Goal: Information Seeking & Learning: Learn about a topic

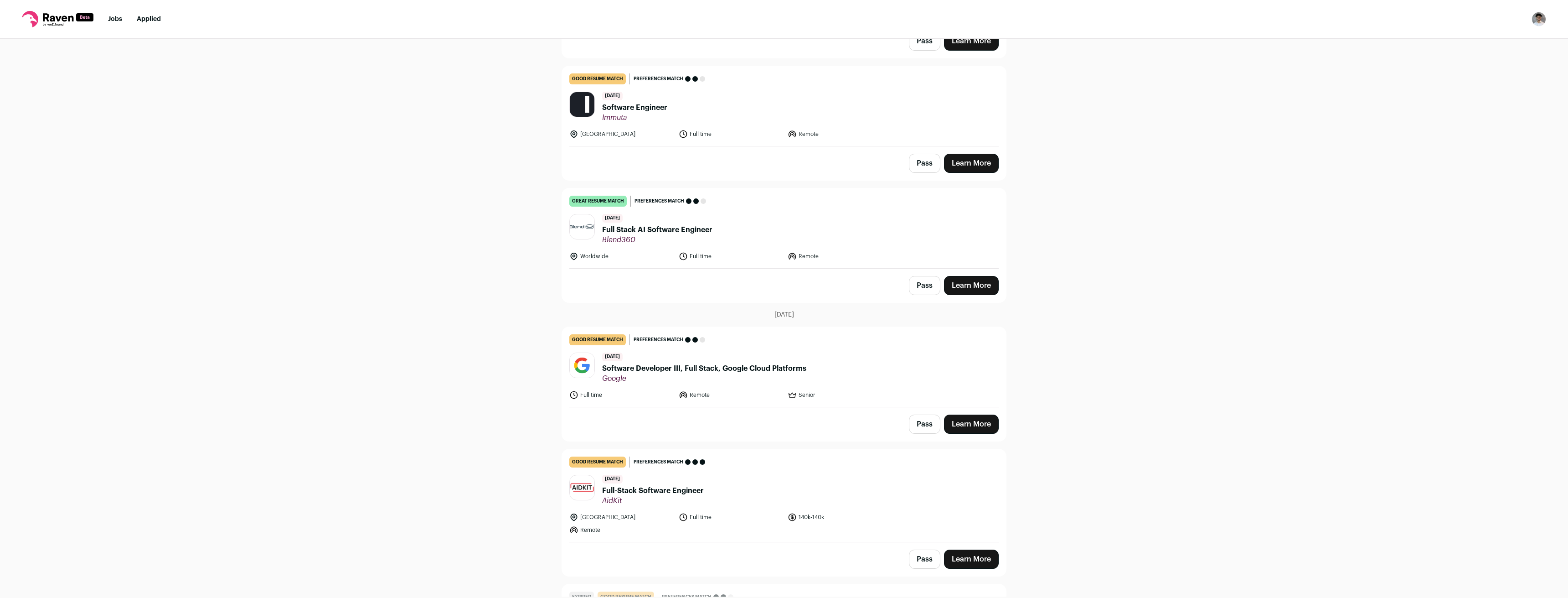
drag, startPoint x: 446, startPoint y: 252, endPoint x: 435, endPoint y: 272, distance: 22.8
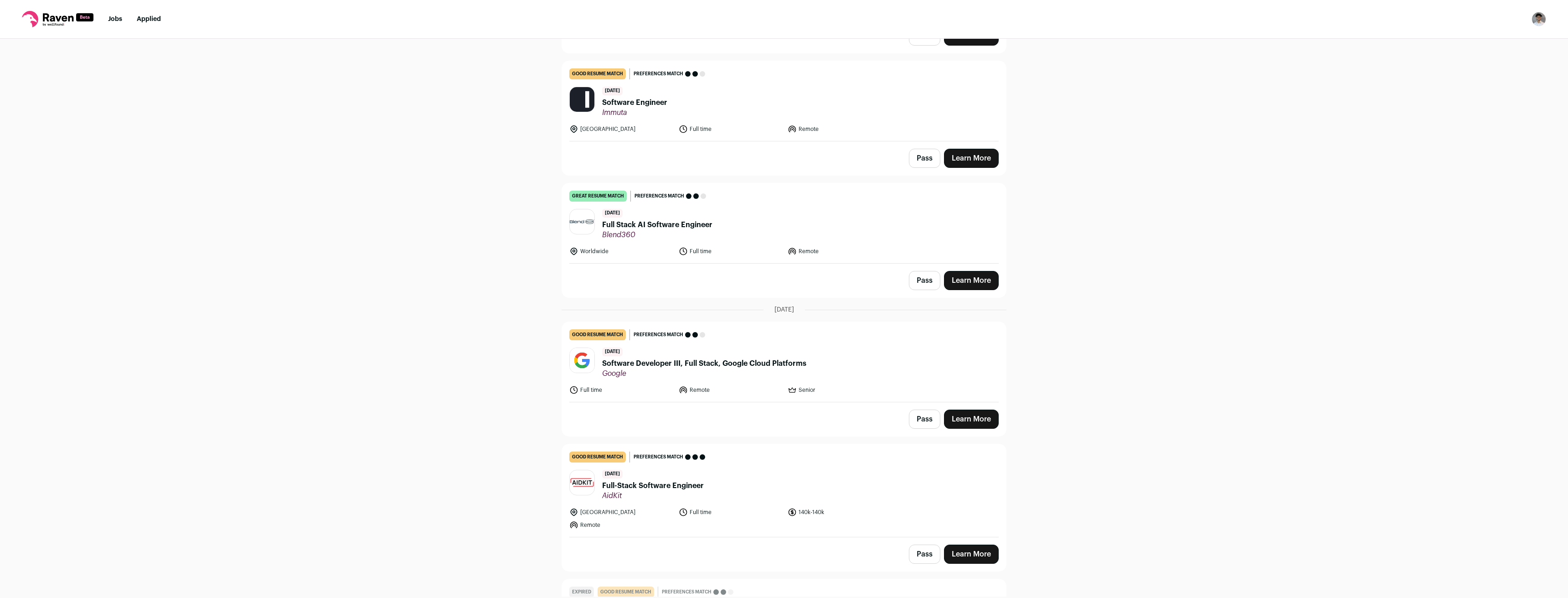
click at [693, 226] on span "Full Stack AI Software Engineer" at bounding box center [657, 225] width 110 height 11
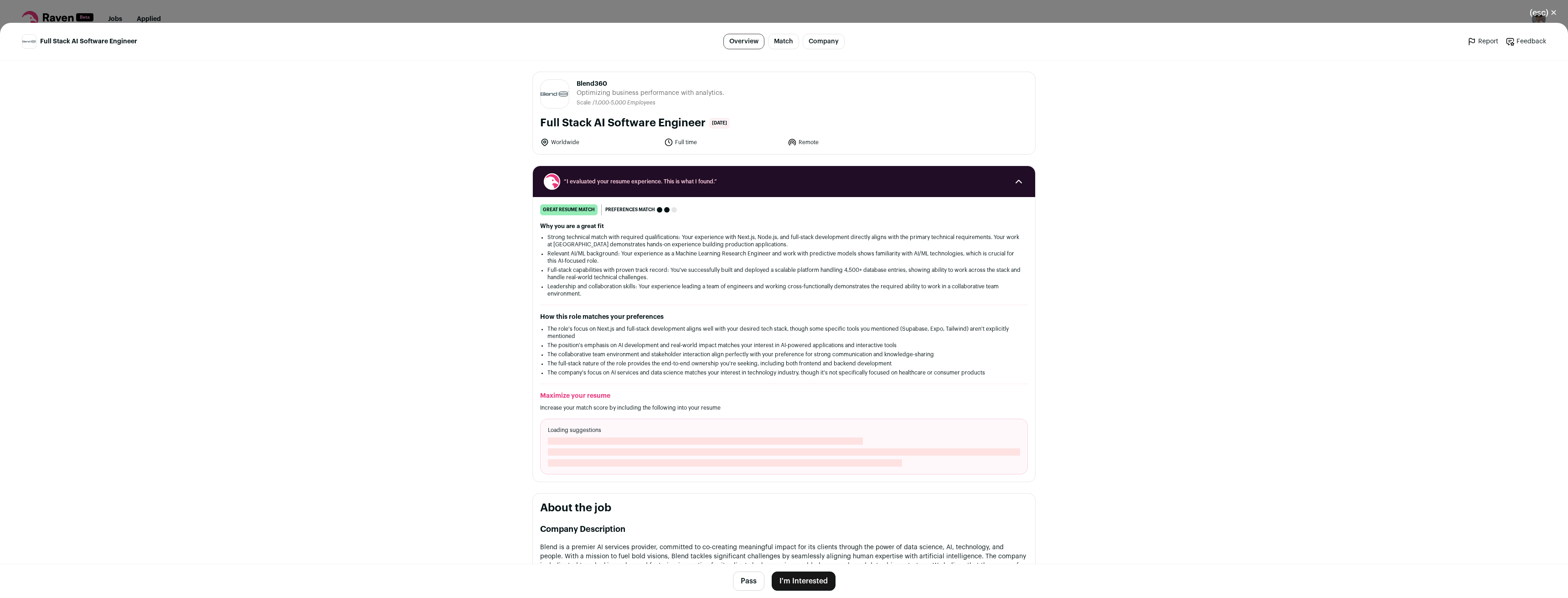
click at [767, 234] on li "Strong technical match with required qualifications: Your experience with Next.…" at bounding box center [783, 241] width 473 height 15
click at [789, 280] on li "Full-stack capabilities with proven track record: You've successfully built and…" at bounding box center [783, 273] width 473 height 15
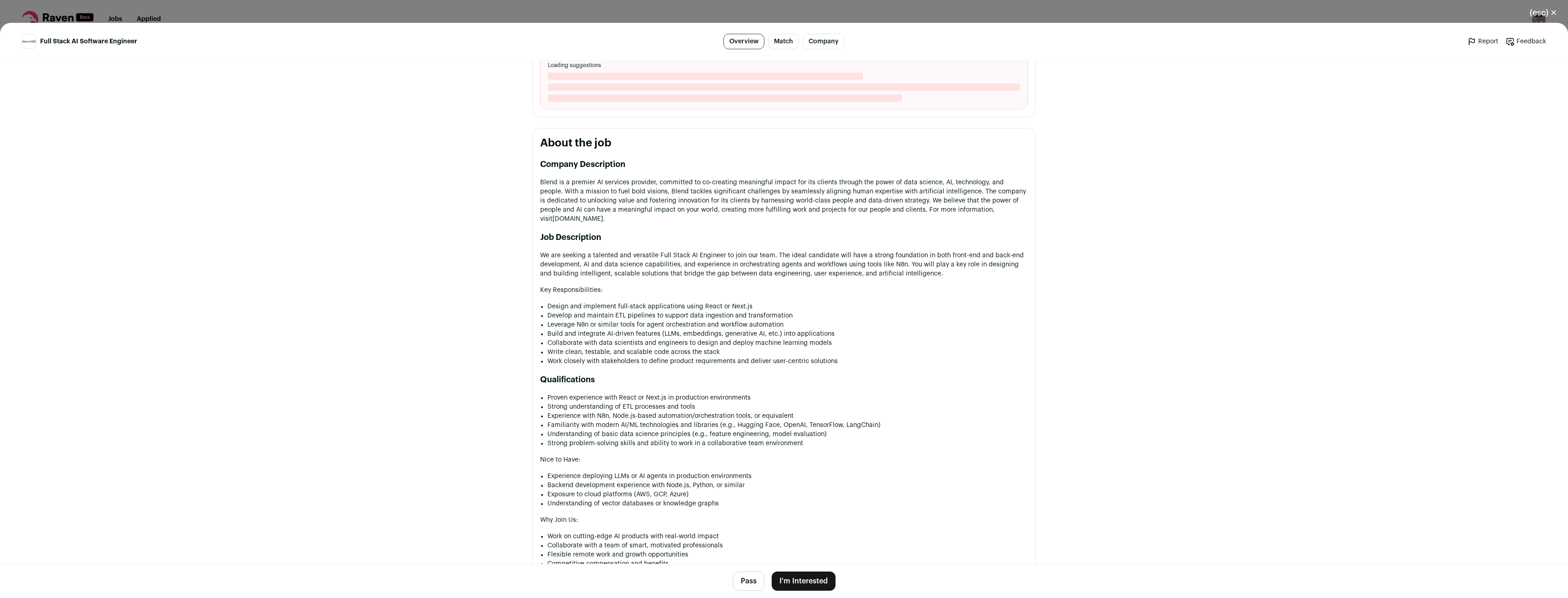
scroll to position [410, 0]
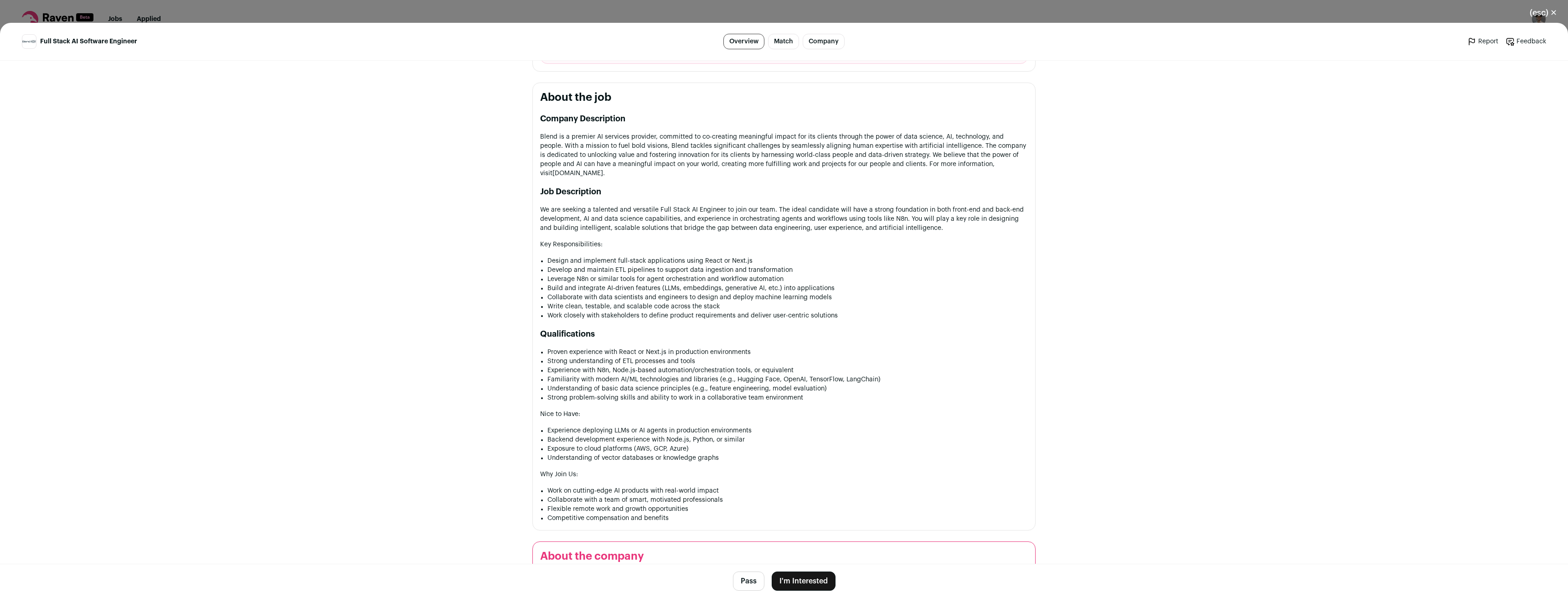
click at [558, 97] on h2 "About the job" at bounding box center [783, 97] width 488 height 15
click at [708, 140] on p "Blend is a premier AI services provider, committed to co-creating meaningful im…" at bounding box center [783, 155] width 488 height 46
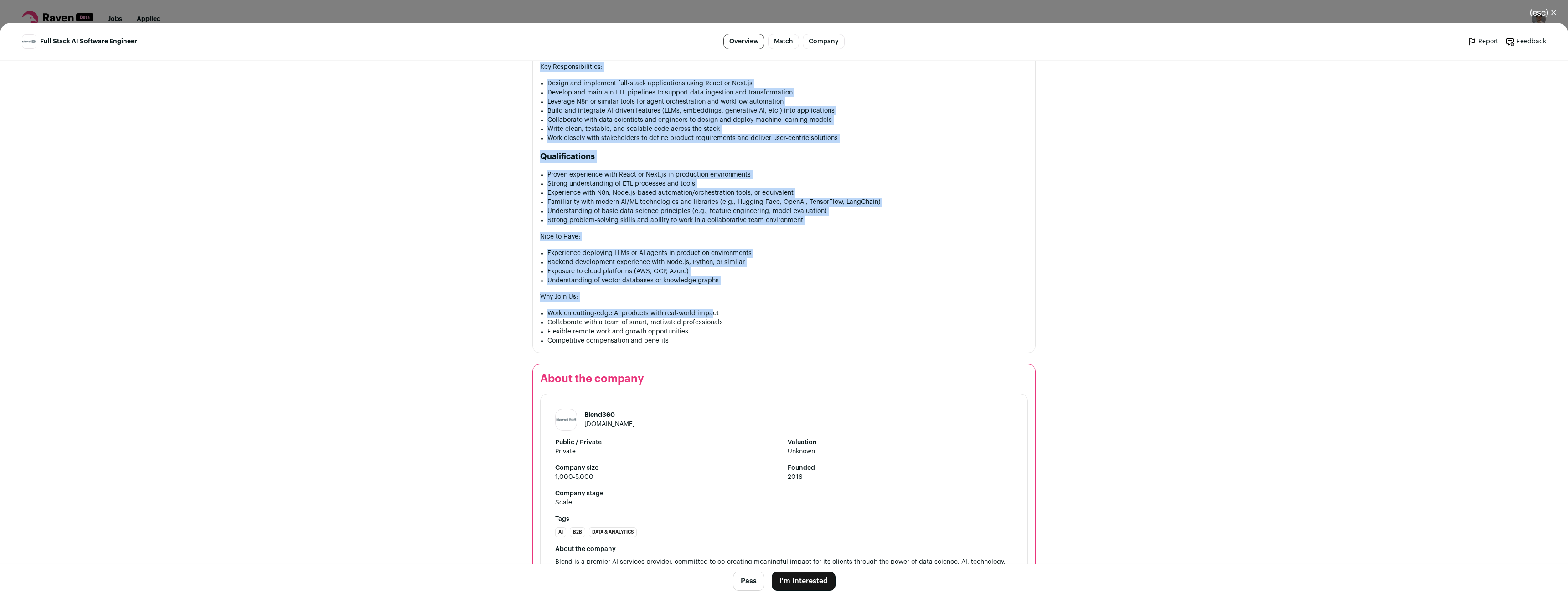
scroll to position [593, 0]
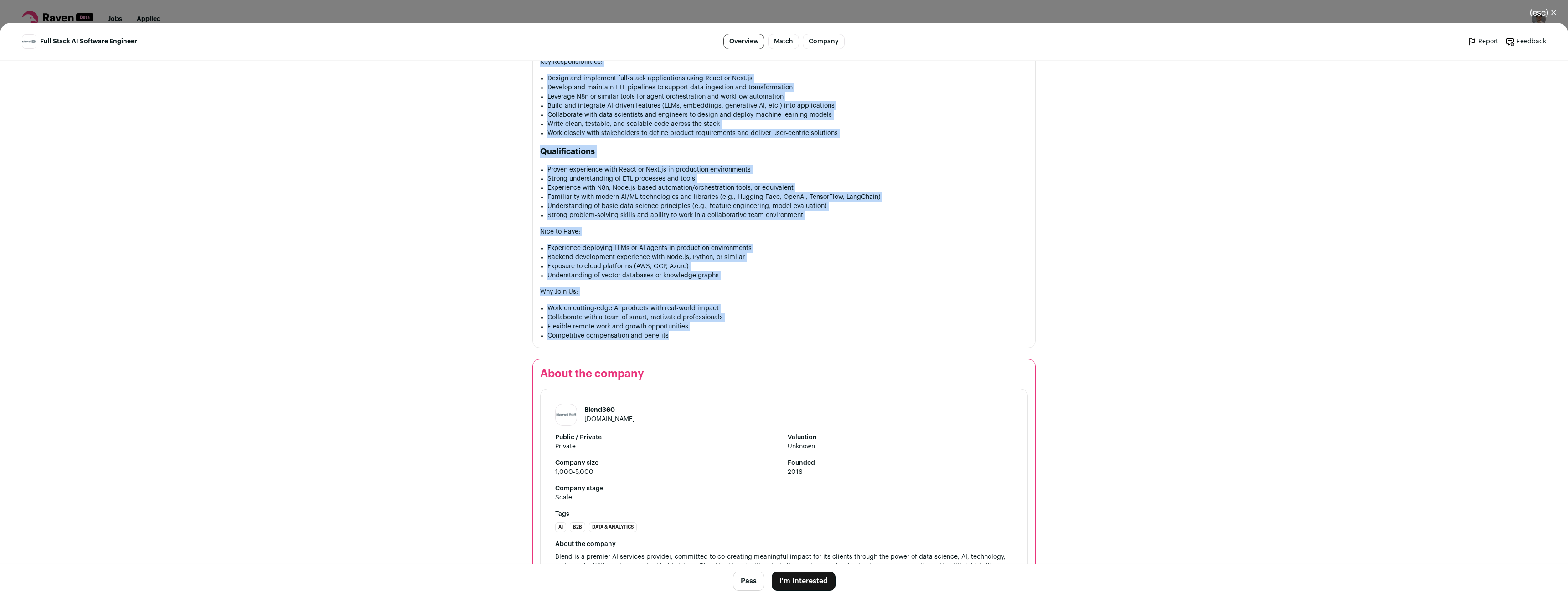
drag, startPoint x: 534, startPoint y: 96, endPoint x: 716, endPoint y: 337, distance: 302.0
click at [716, 337] on section "About the job Company Description Blend is a premier AI services provider, comm…" at bounding box center [784, 124] width 503 height 448
copy section "About the job Company Description Blend is a premier AI services provider, comm…"
click at [787, 311] on p "Work on cutting-edge AI products with real-world impact" at bounding box center [787, 308] width 480 height 9
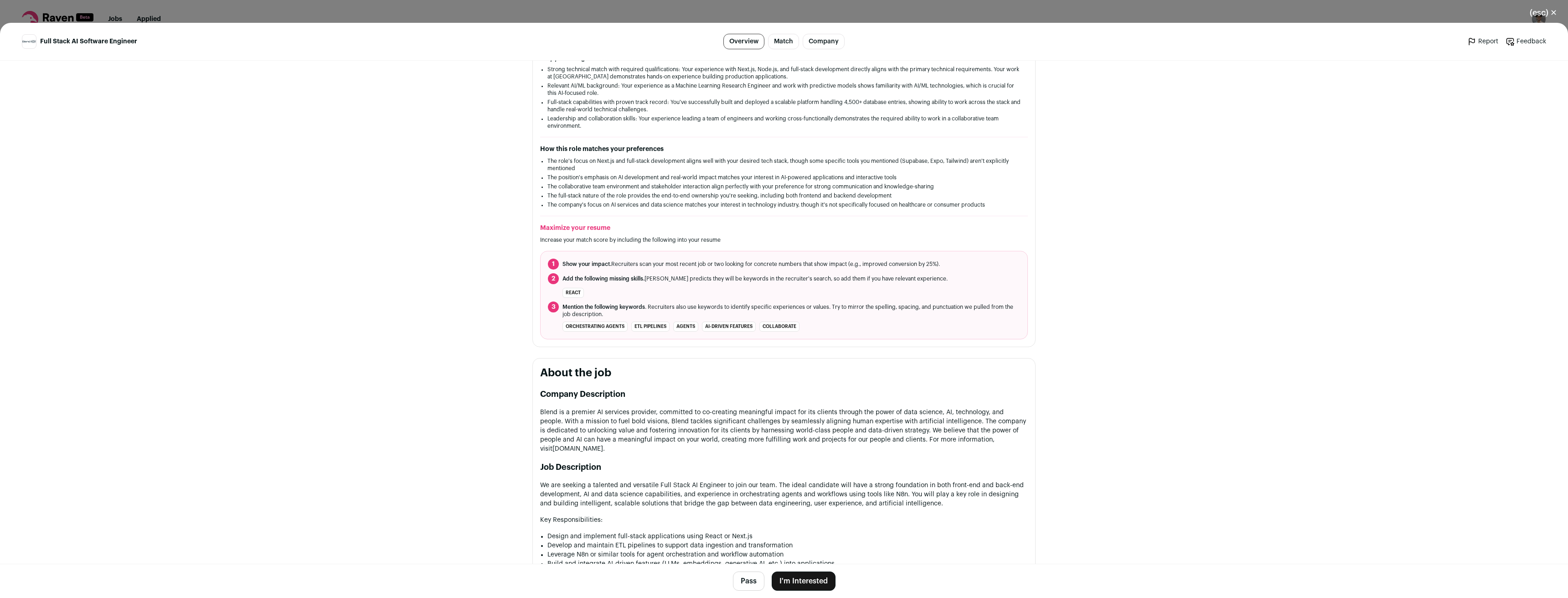
scroll to position [0, 0]
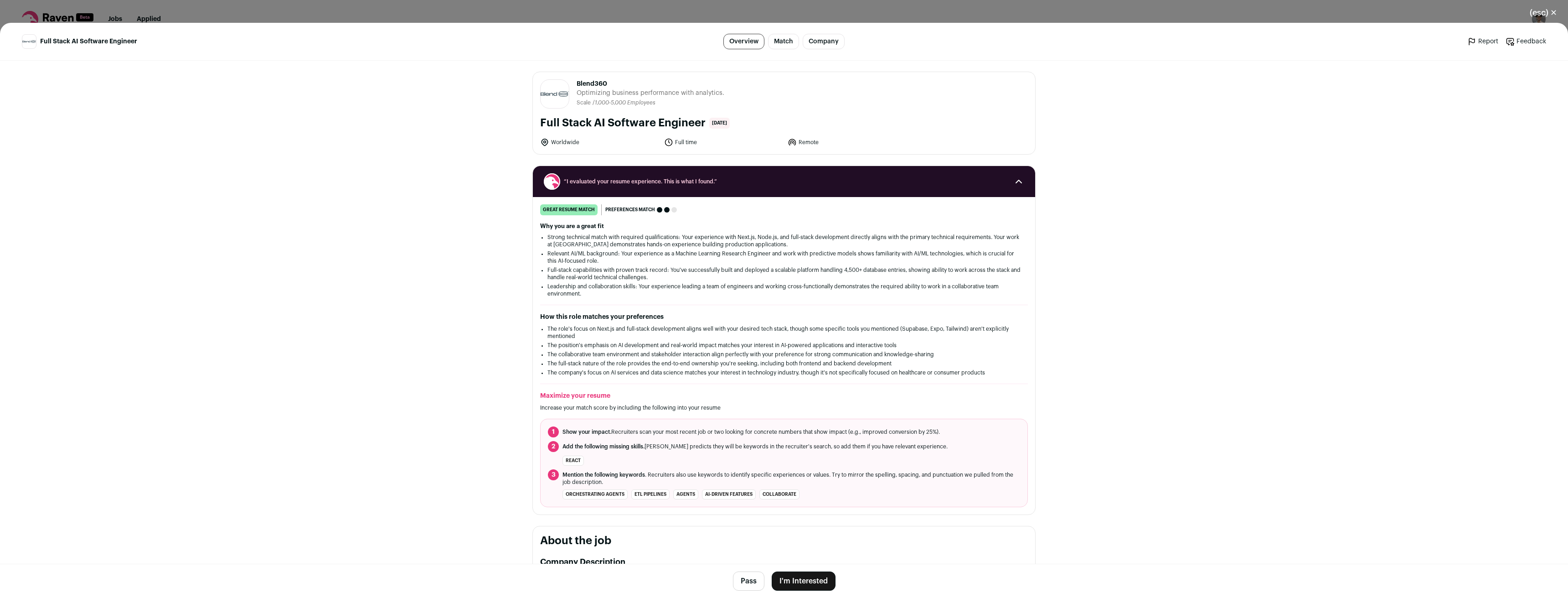
click at [598, 12] on div "(esc) ✕ Full Stack AI Software Engineer Overview Match Company Report Feedback …" at bounding box center [784, 299] width 1568 height 598
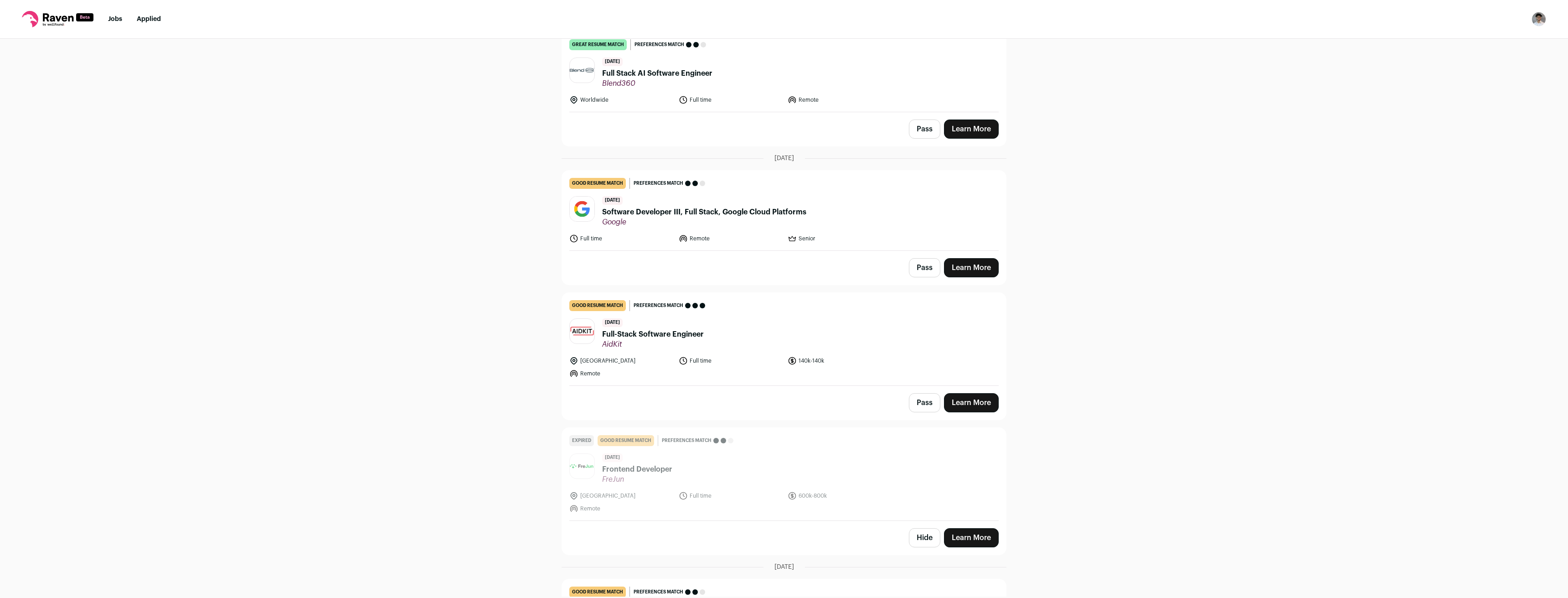
scroll to position [755, 0]
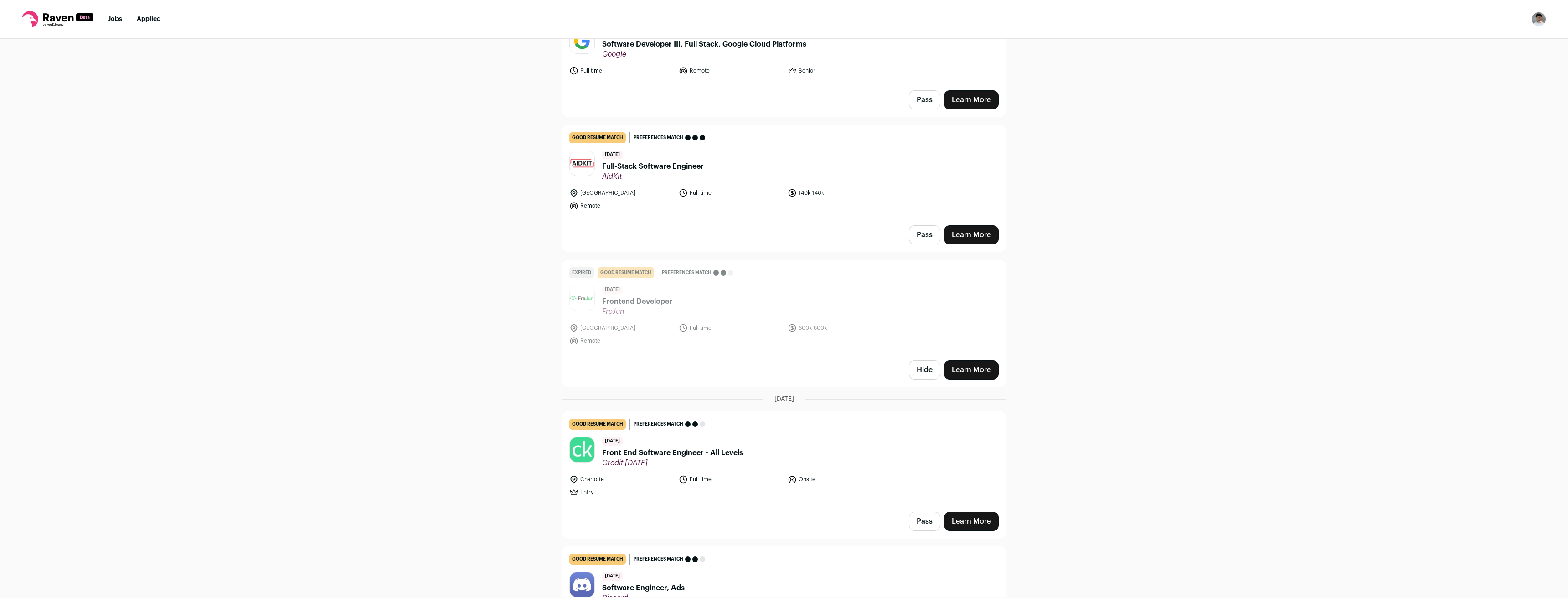
click at [631, 449] on span "Front End Software Engineer - All Levels" at bounding box center [672, 453] width 141 height 11
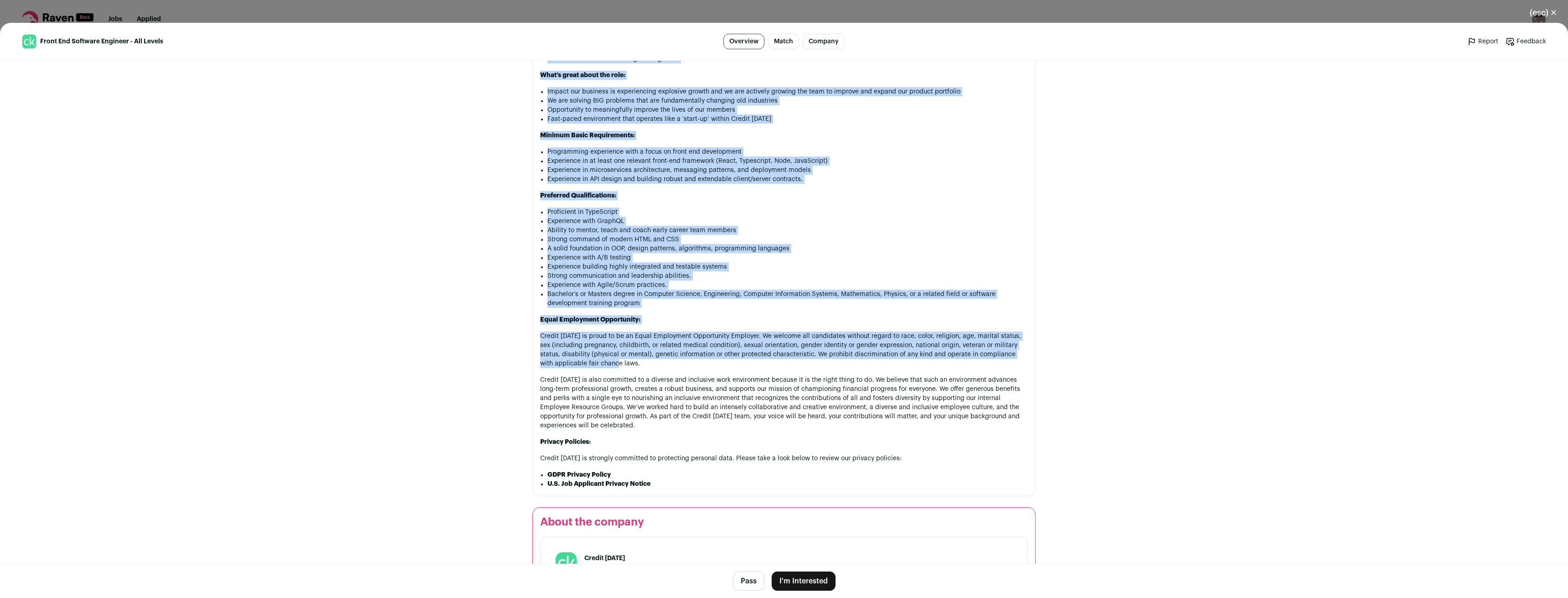
scroll to position [775, 0]
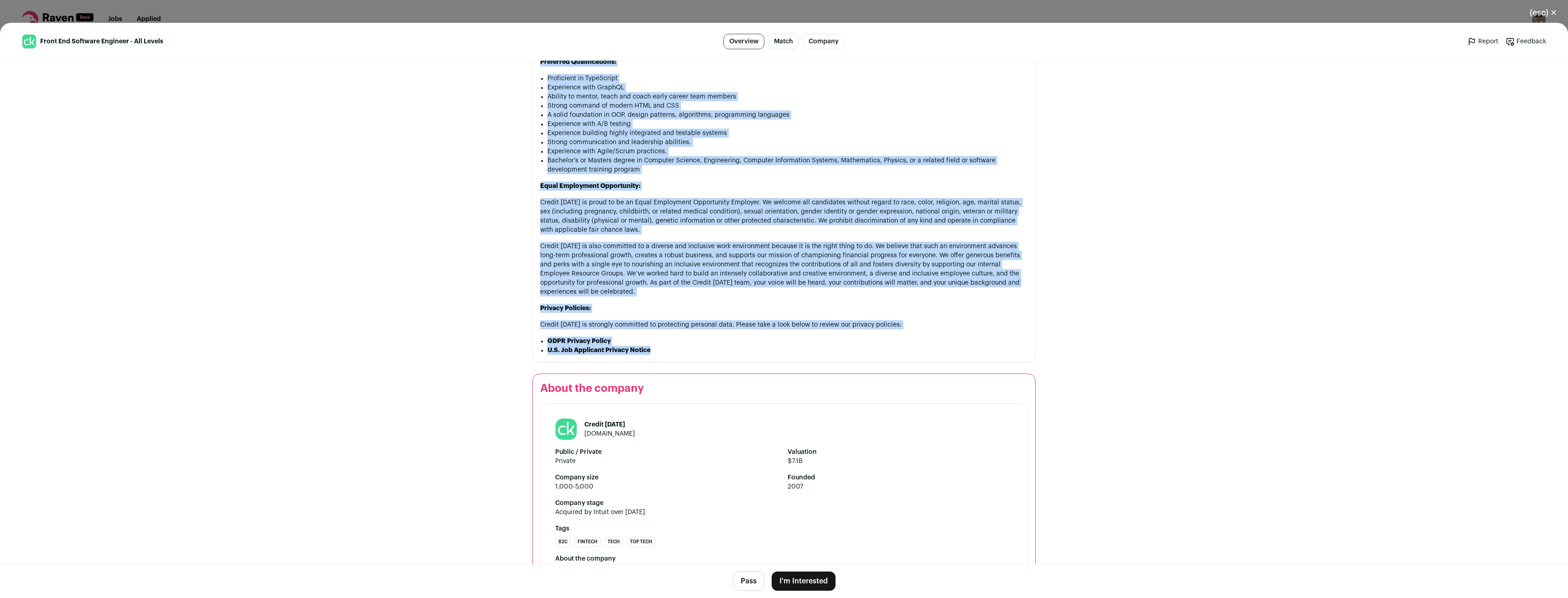
drag, startPoint x: 545, startPoint y: 148, endPoint x: 692, endPoint y: 338, distance: 240.2
click at [687, 340] on section "About the job Intuit Credit [DATE] is a mission-driven company, focused on cham…" at bounding box center [784, 43] width 503 height 639
copy section "Lorem ips dol Sitame Consec Adipi el s doeiusm-tempor incidid, utlabor et dolor…"
click at [692, 346] on li "U.S. Job Applicant Privacy Notice" at bounding box center [787, 350] width 480 height 9
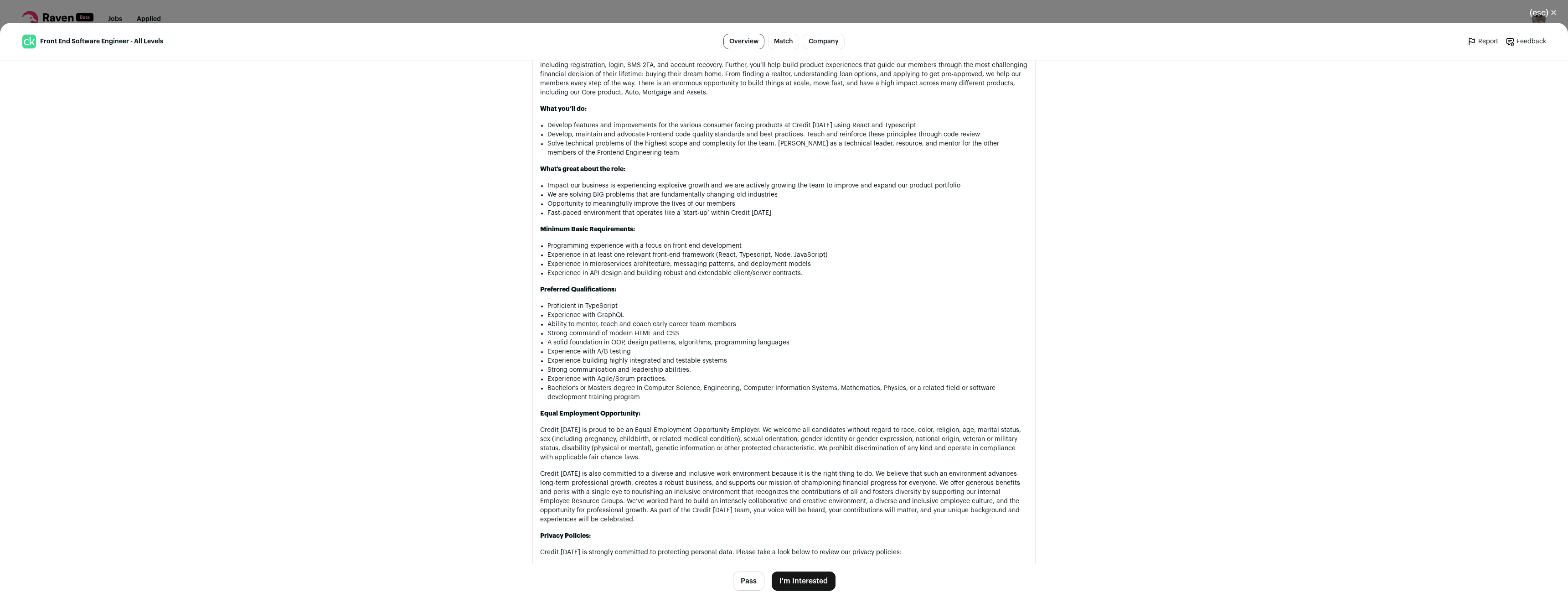
scroll to position [547, 0]
click at [850, 13] on div "(esc) ✕ Front End Software Engineer - All Levels Overview Match Company Report …" at bounding box center [784, 299] width 1568 height 598
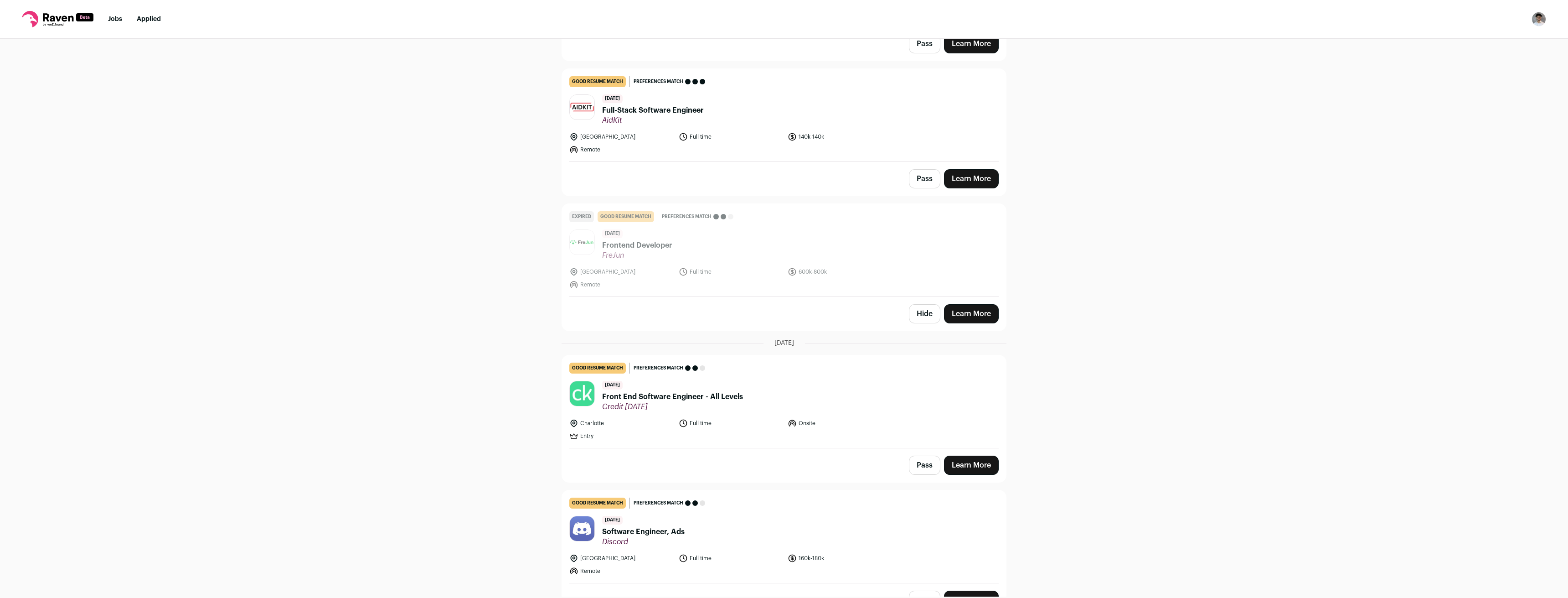
drag, startPoint x: 1119, startPoint y: 290, endPoint x: 1096, endPoint y: 295, distance: 23.5
click at [911, 314] on button "Hide" at bounding box center [925, 312] width 32 height 19
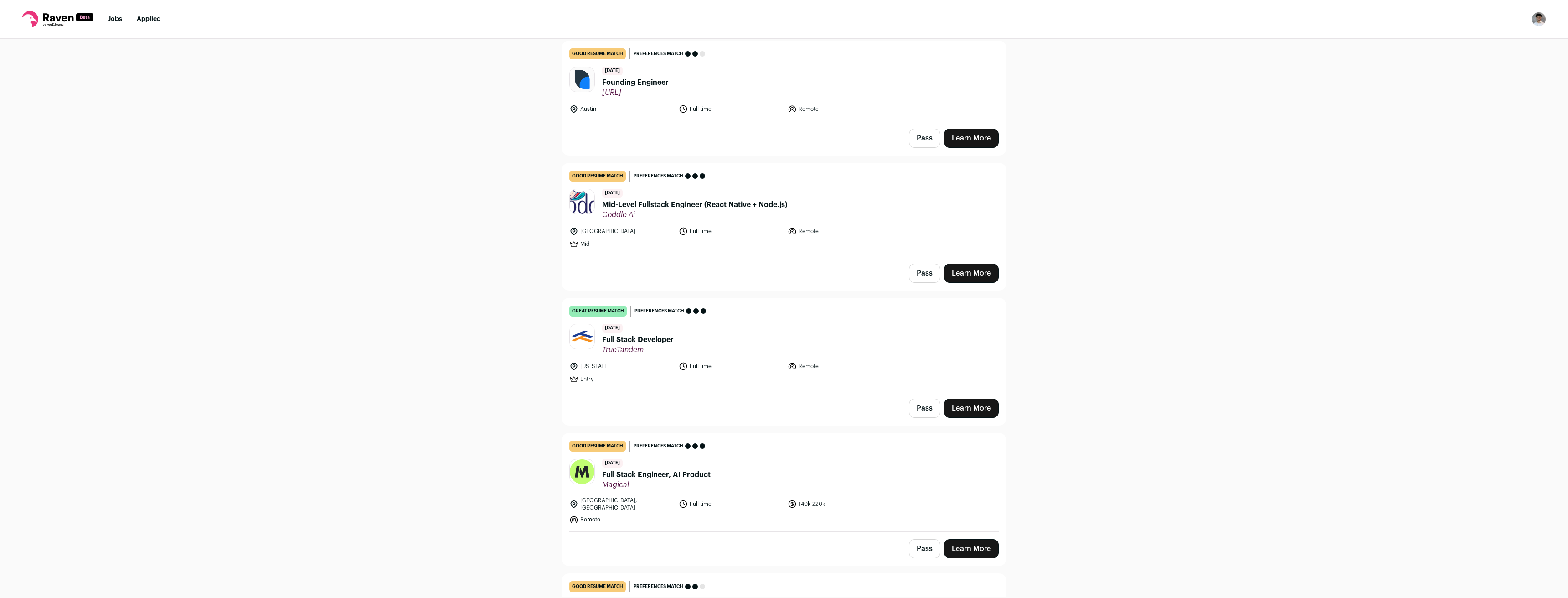
drag, startPoint x: 1132, startPoint y: 247, endPoint x: 1127, endPoint y: 272, distance: 25.5
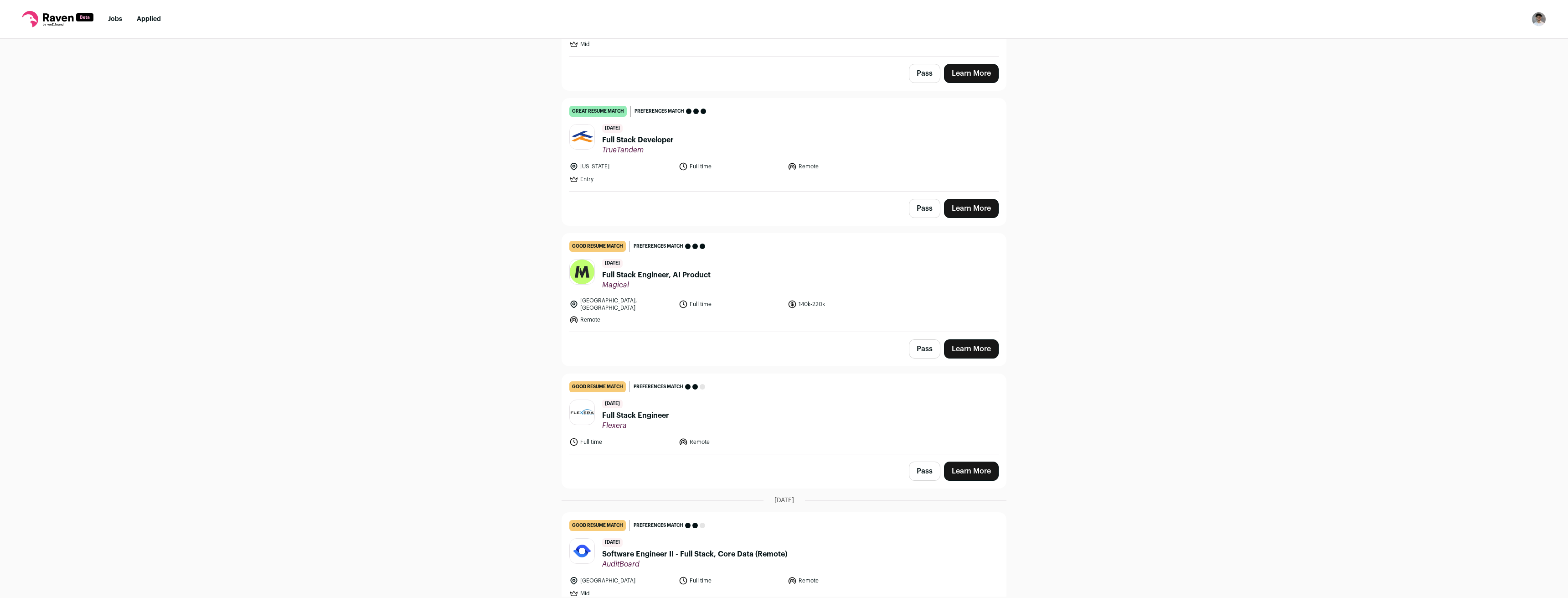
drag, startPoint x: 1141, startPoint y: 191, endPoint x: 1150, endPoint y: 204, distance: 15.8
click at [662, 293] on link "good resume match You meet the must-have requirements but are missing some nice…" at bounding box center [783, 280] width 444 height 98
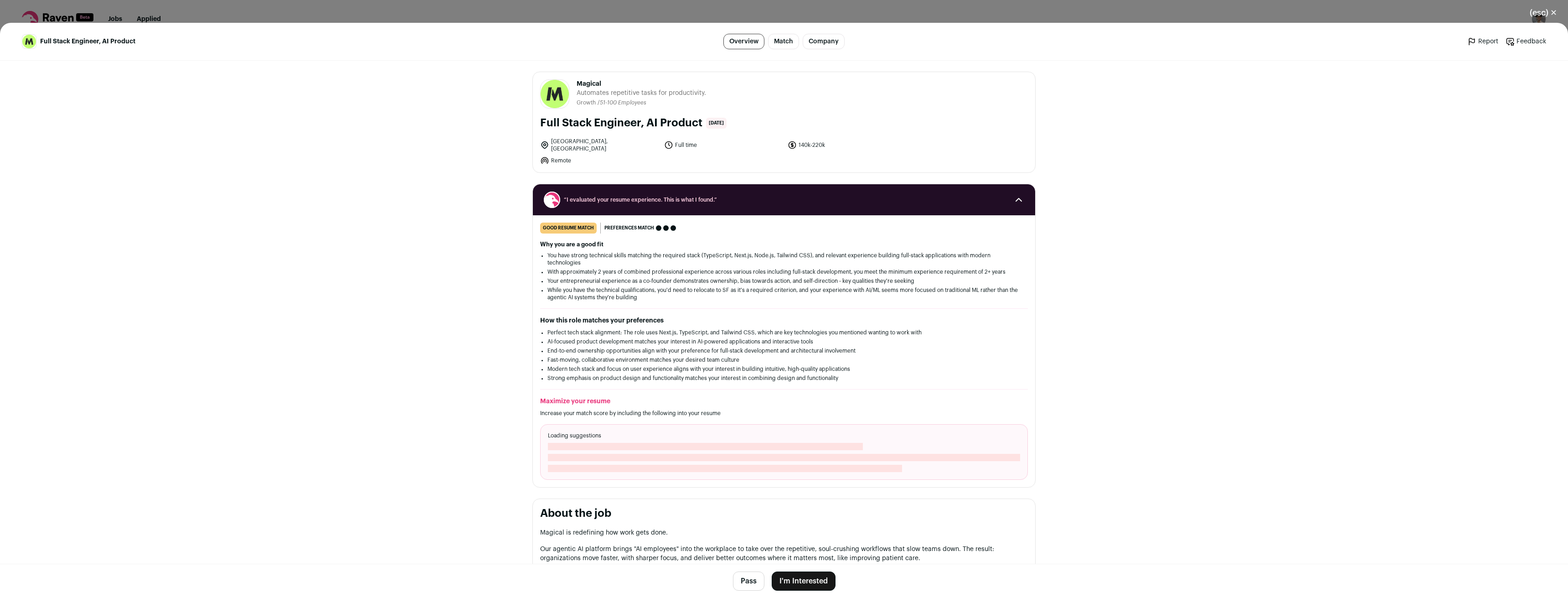
scroll to position [319, 0]
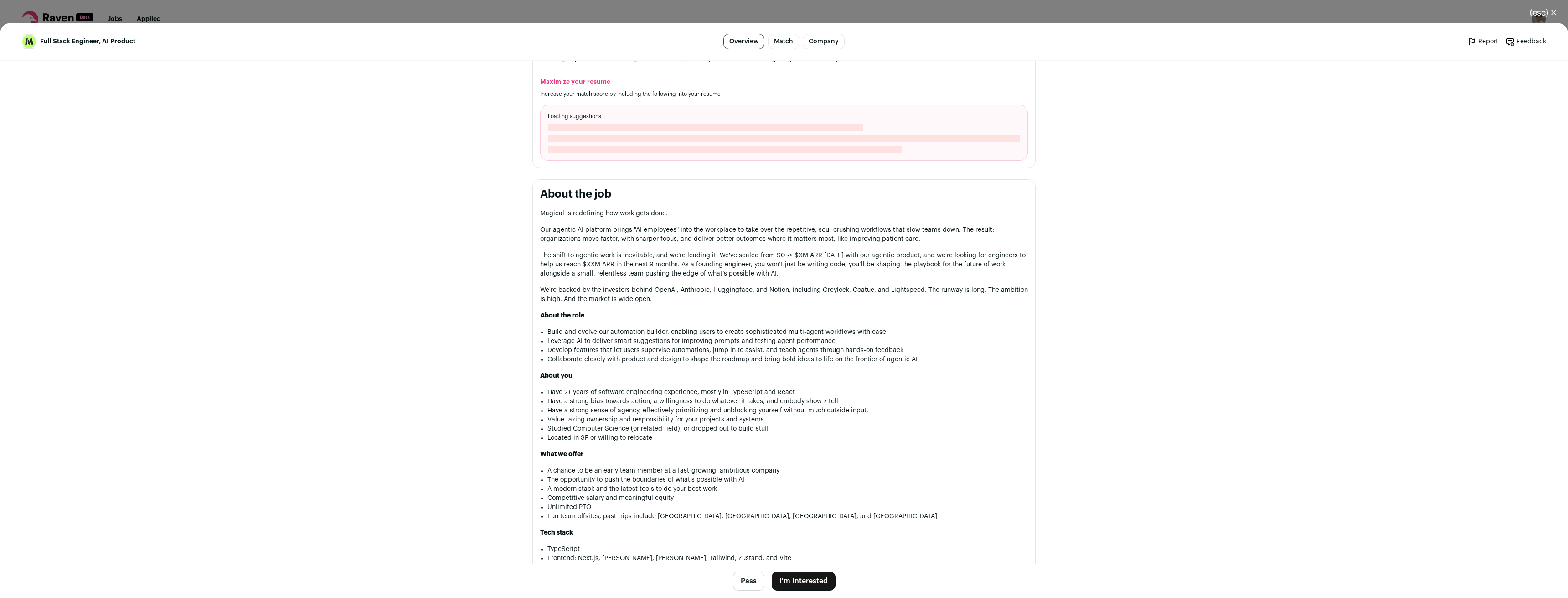
click at [597, 191] on h2 "About the job" at bounding box center [783, 194] width 488 height 15
click at [596, 191] on h2 "About the job" at bounding box center [783, 194] width 488 height 15
click at [595, 191] on h2 "About the job" at bounding box center [783, 194] width 488 height 15
click at [593, 194] on h2 "About the job" at bounding box center [783, 194] width 488 height 15
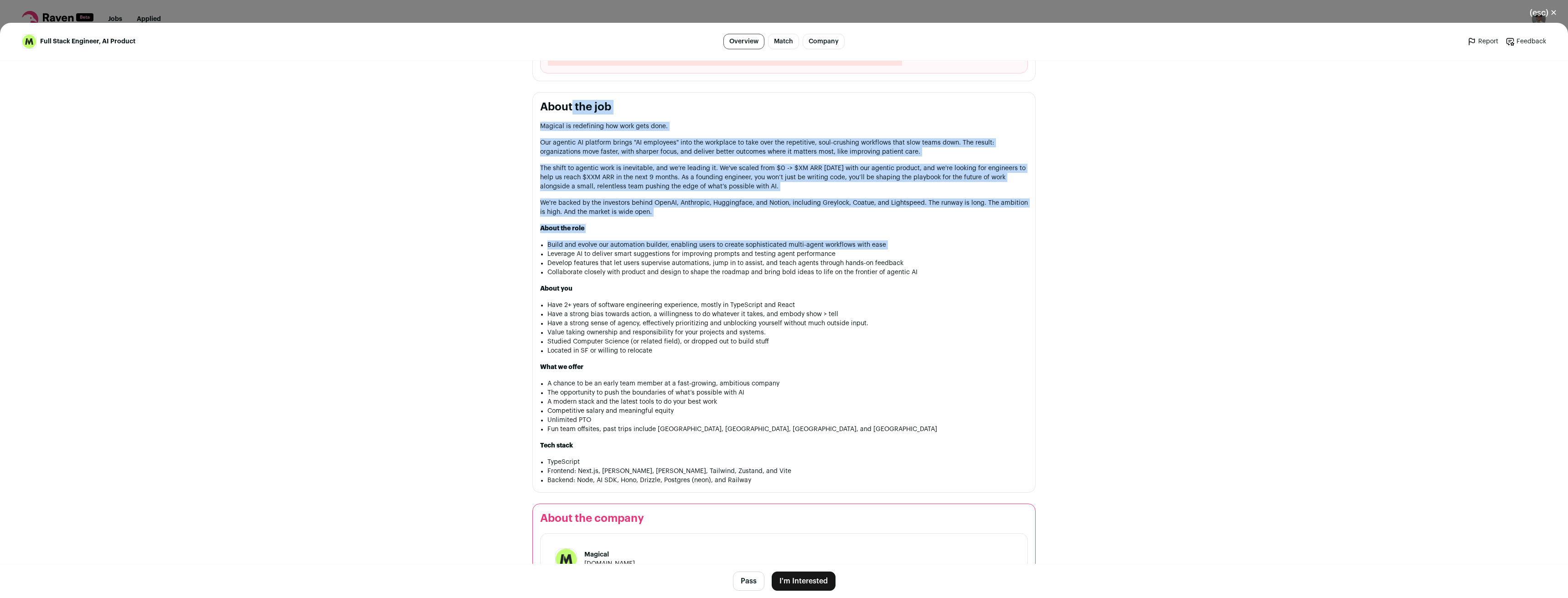
scroll to position [410, 0]
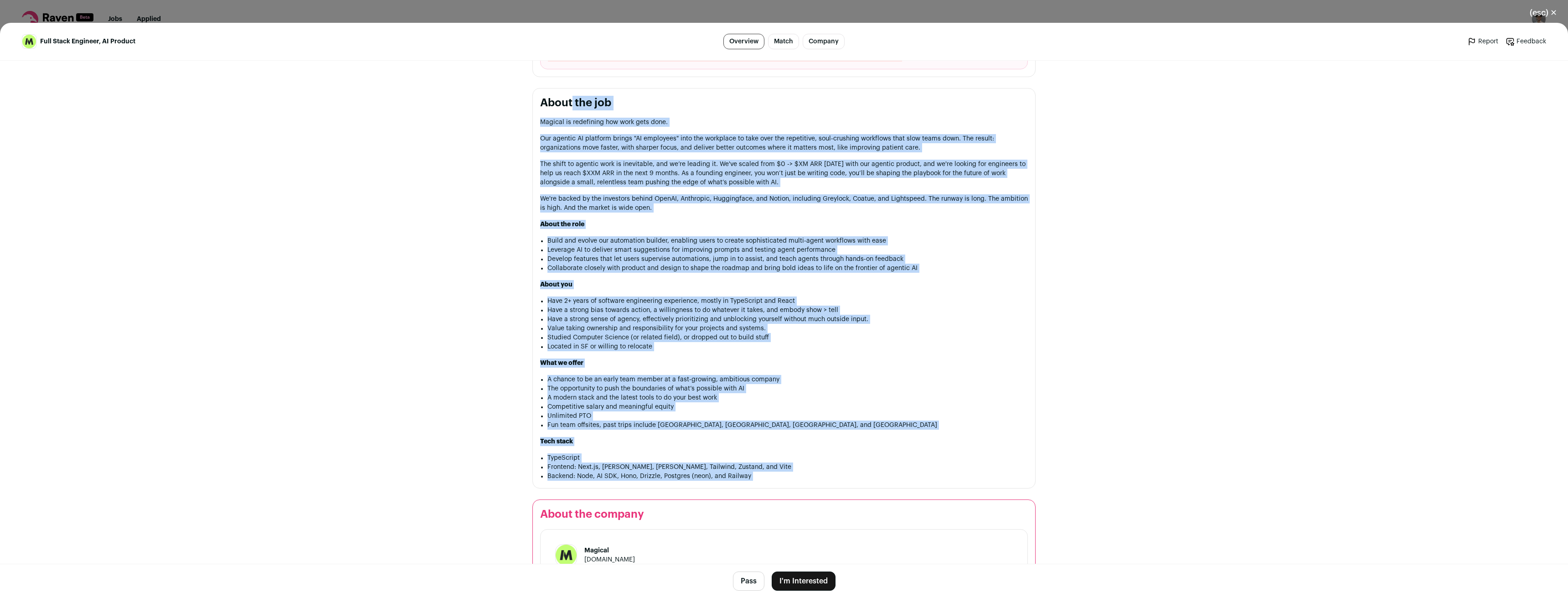
drag, startPoint x: 593, startPoint y: 194, endPoint x: 782, endPoint y: 471, distance: 335.3
click at [782, 471] on section "About the job Magical is redefining how work gets done. Our agentic AI platform…" at bounding box center [784, 288] width 503 height 400
click at [790, 160] on p "The shift to agentic work is inevitable, and we’re leading it. We've scaled fro…" at bounding box center [783, 173] width 488 height 27
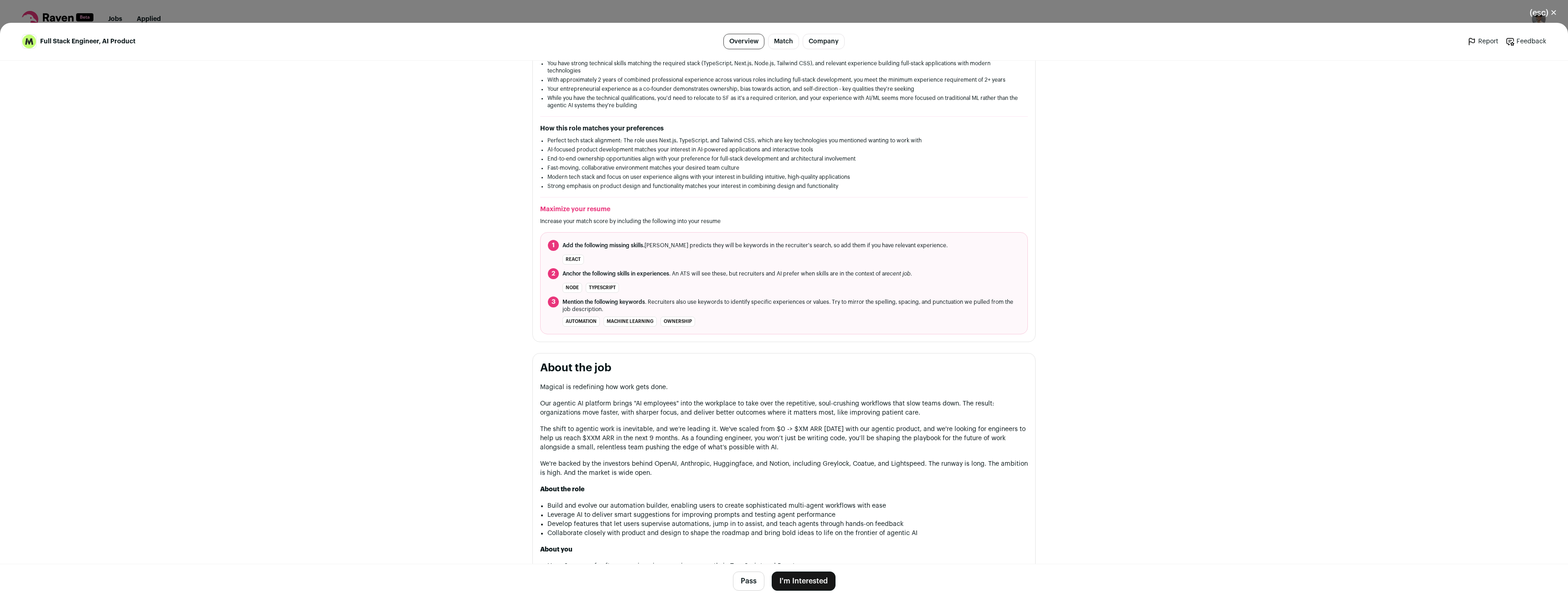
scroll to position [137, 0]
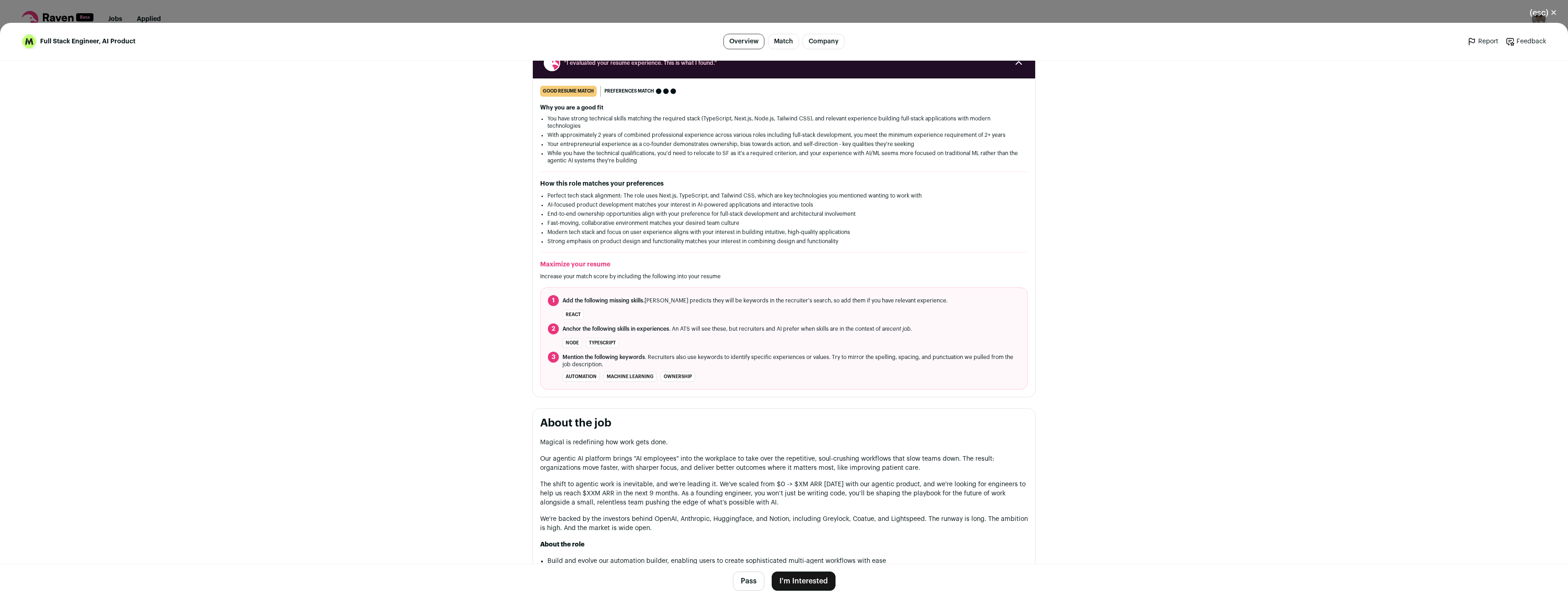
click at [519, 160] on div "Magical [DOMAIN_NAME] Public / Private Private Valuation Unknown Company size 5…" at bounding box center [784, 499] width 547 height 1150
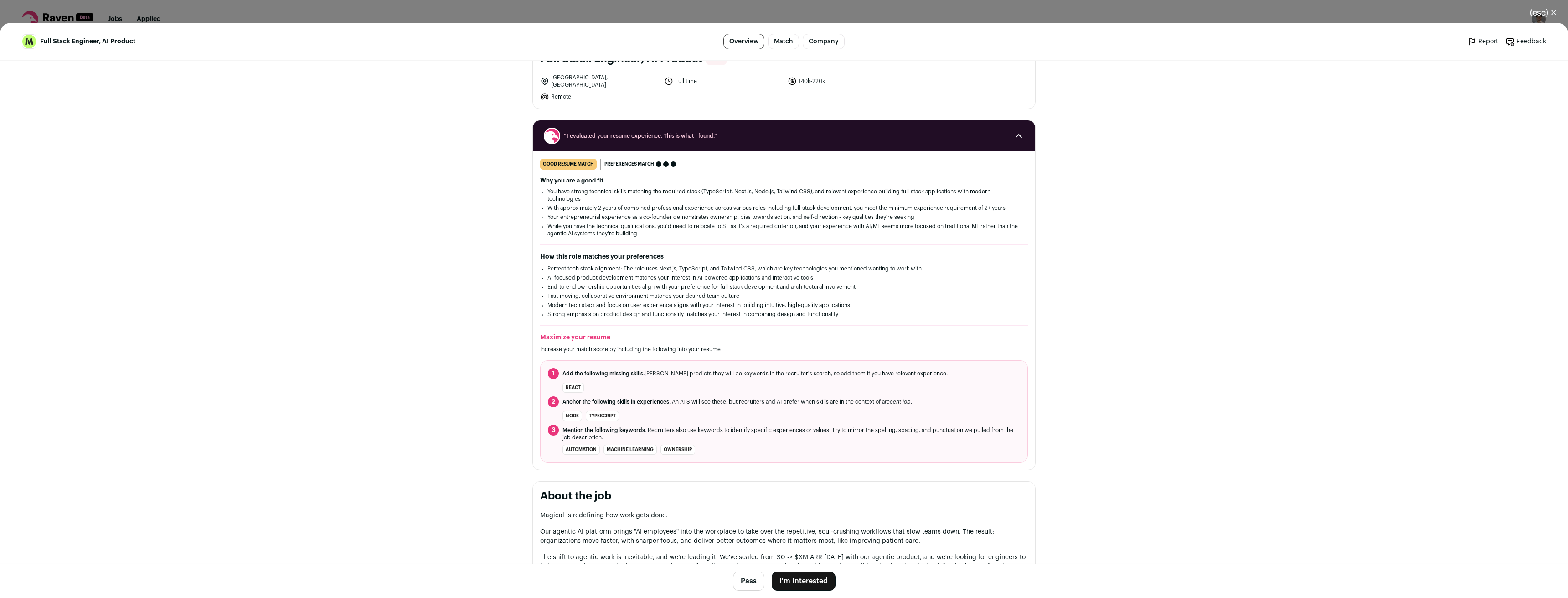
scroll to position [0, 0]
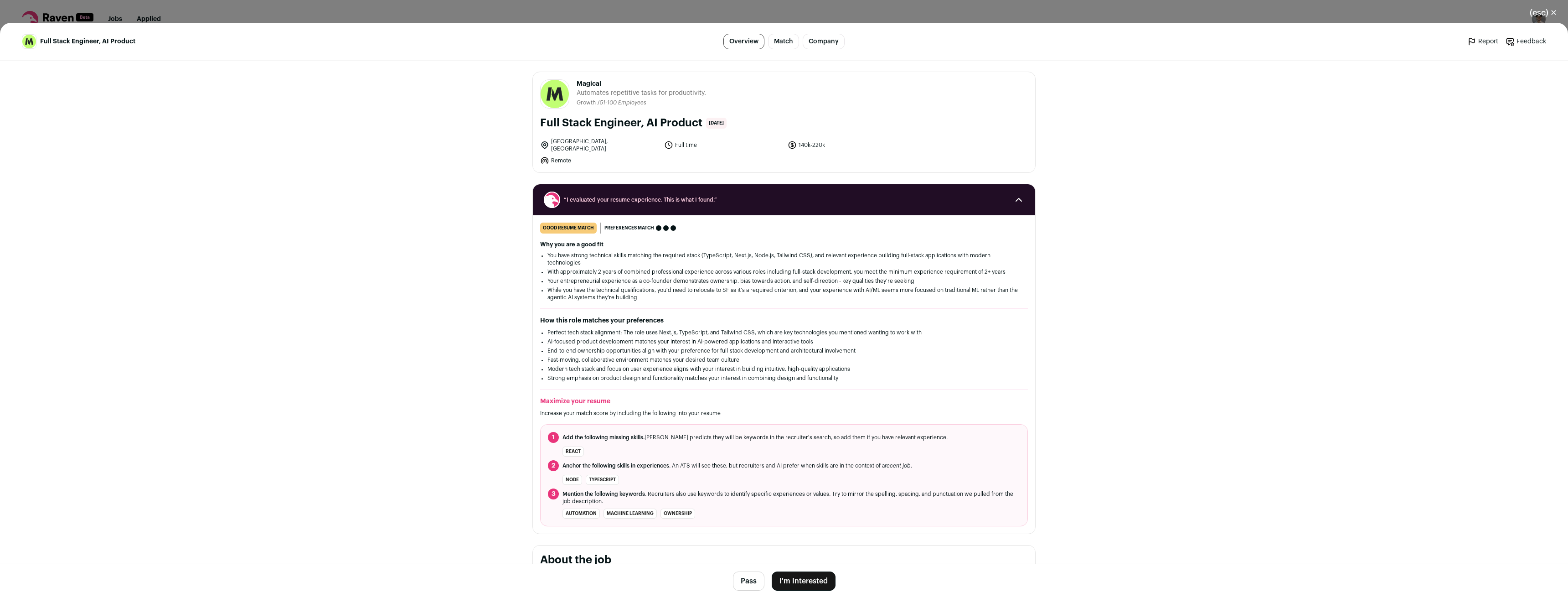
drag, startPoint x: 1072, startPoint y: 535, endPoint x: 1074, endPoint y: 531, distance: 4.5
click at [1074, 534] on main "Full Stack Engineer, AI Product Overview Match Company Report Feedback Report F…" at bounding box center [784, 310] width 1568 height 575
click at [786, 424] on ol "1 Add the following missing skills. [PERSON_NAME] predicts they will be keyword…" at bounding box center [783, 475] width 488 height 102
click at [810, 588] on button "I'm Interested" at bounding box center [803, 580] width 64 height 19
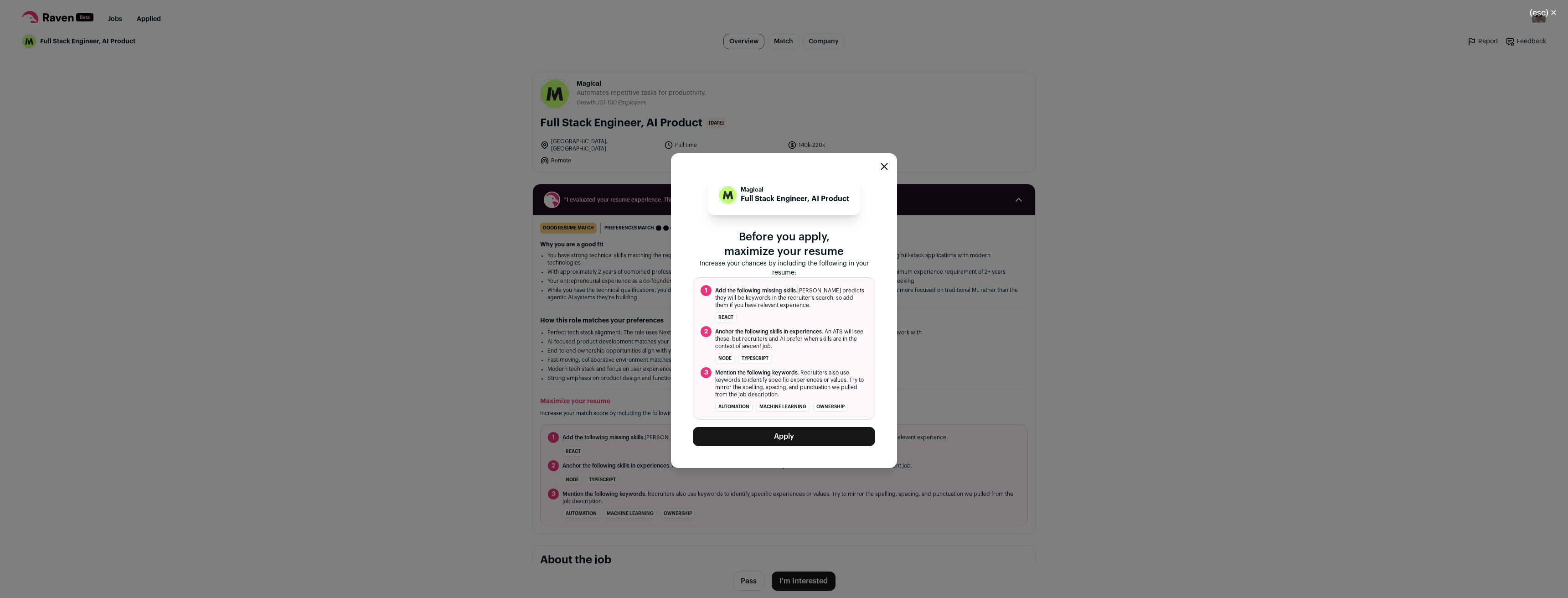
click at [883, 168] on icon "Close modal" at bounding box center [884, 166] width 7 height 7
